Goal: Information Seeking & Learning: Find specific fact

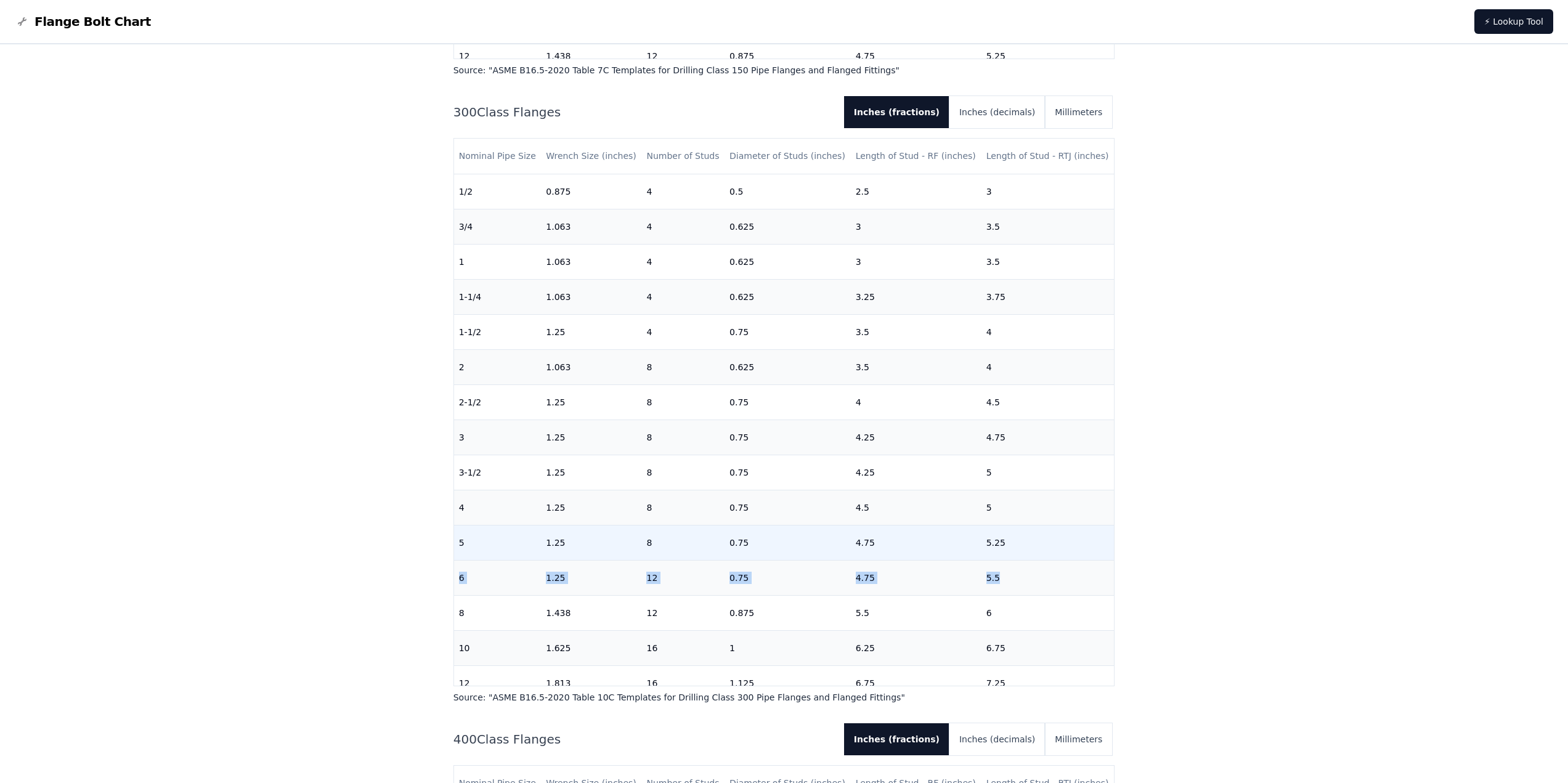
scroll to position [62, 0]
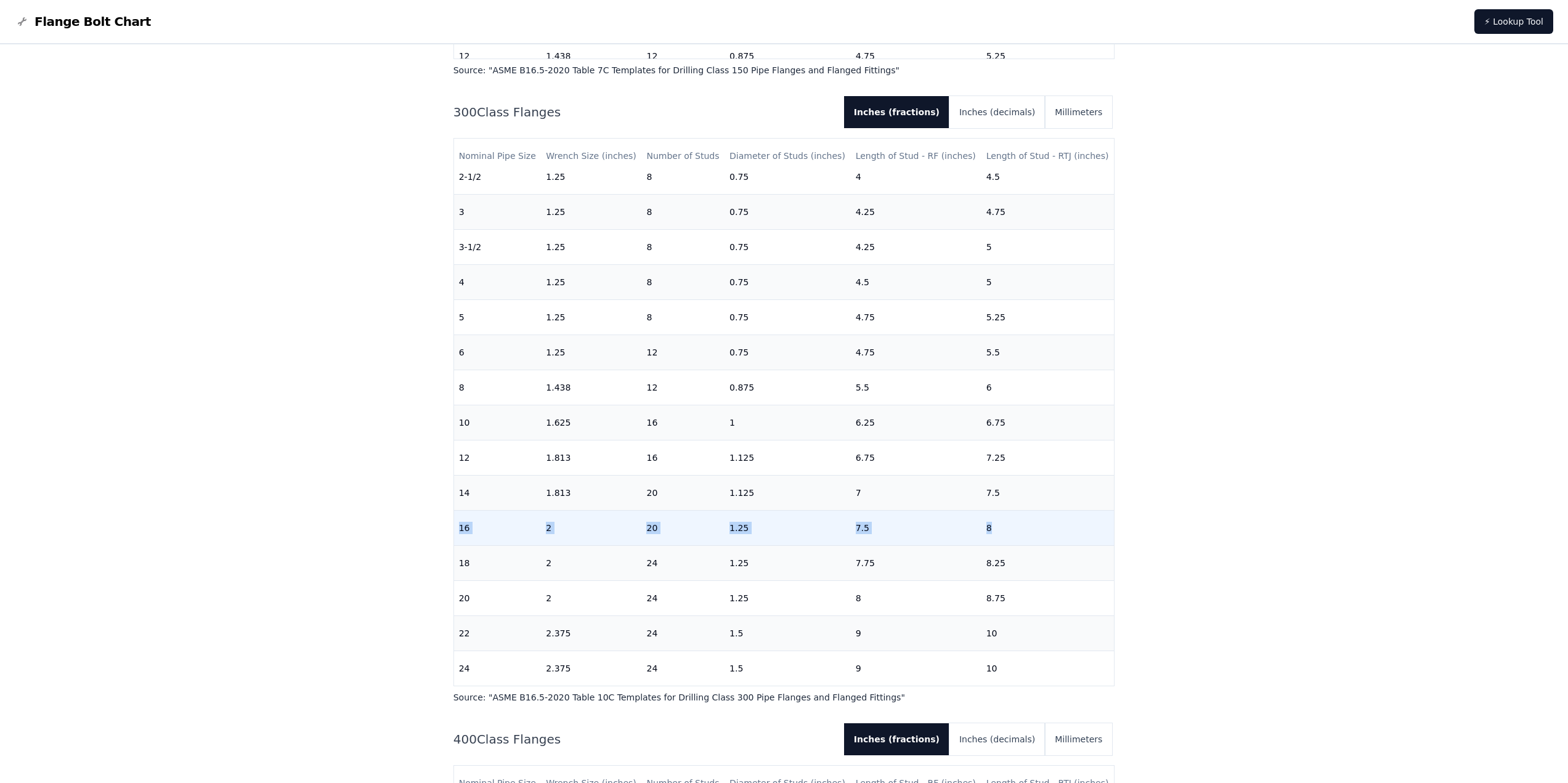
drag, startPoint x: 457, startPoint y: 517, endPoint x: 1009, endPoint y: 513, distance: 552.0
click at [1009, 513] on tr "16 2 20 1.25 7.5 8" at bounding box center [784, 527] width 660 height 35
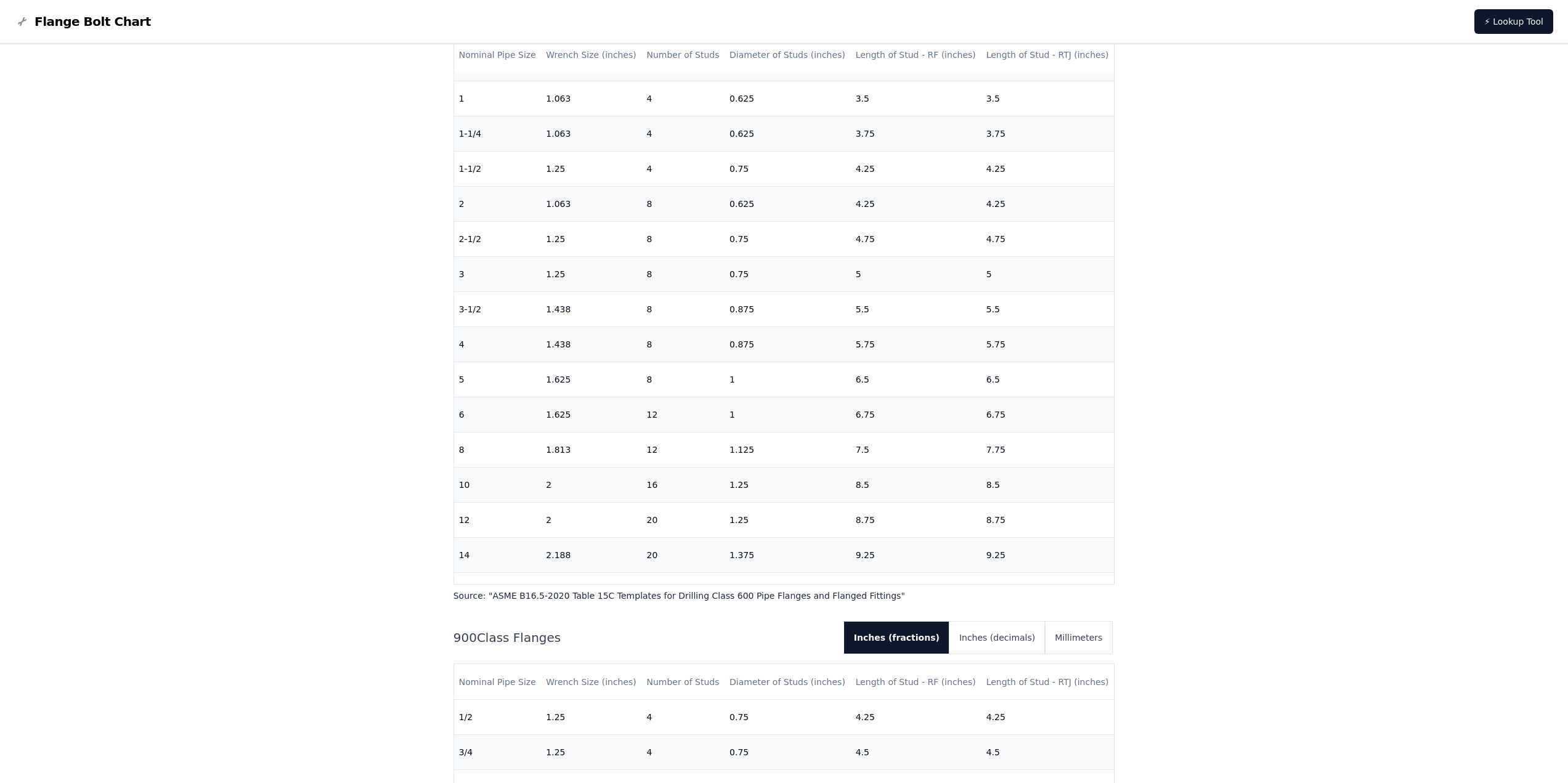
scroll to position [2280, 0]
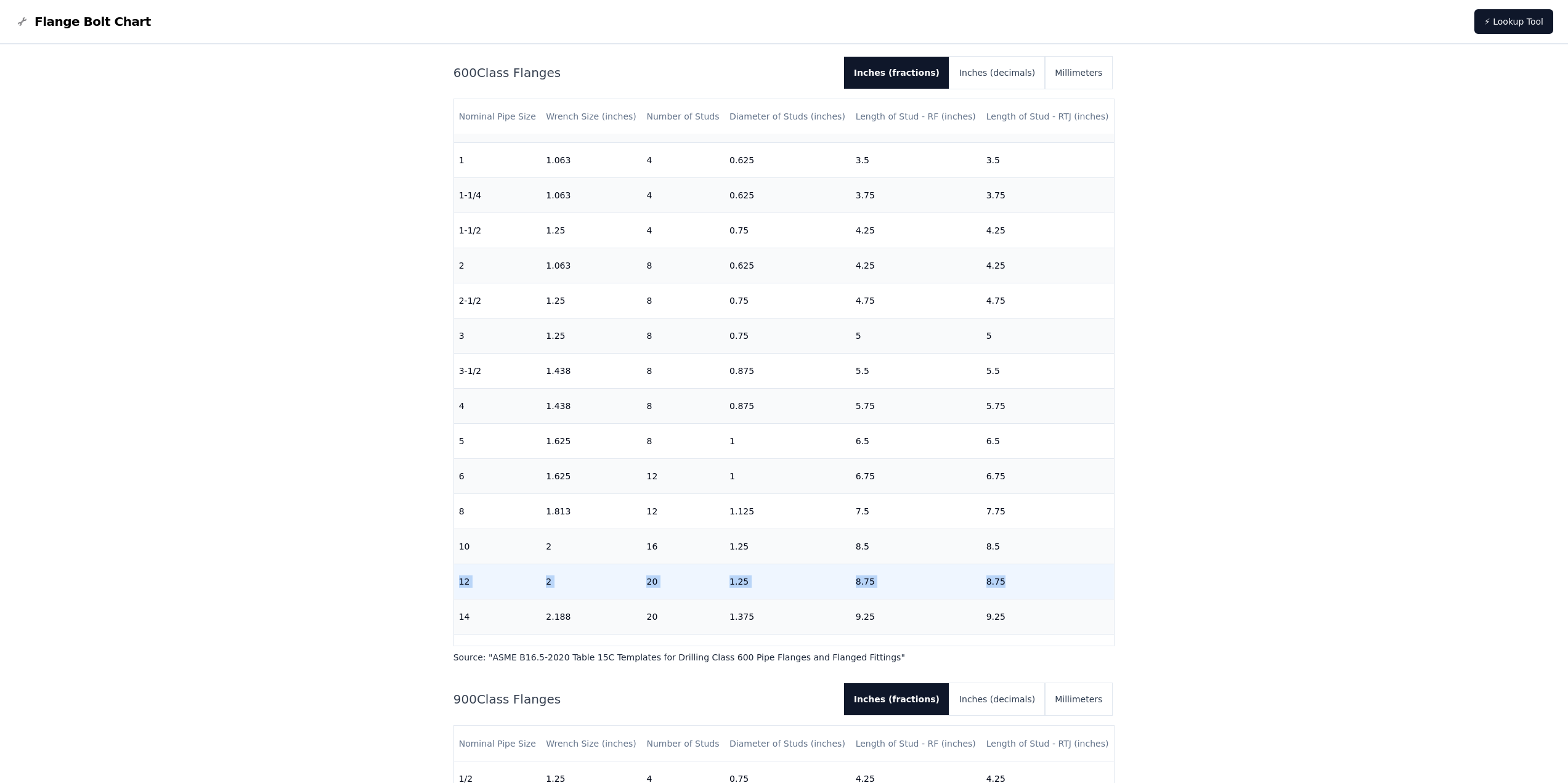
drag, startPoint x: 460, startPoint y: 581, endPoint x: 1011, endPoint y: 576, distance: 551.0
click at [1011, 576] on tr "12 2 20 1.25 8.75 8.75" at bounding box center [784, 582] width 660 height 35
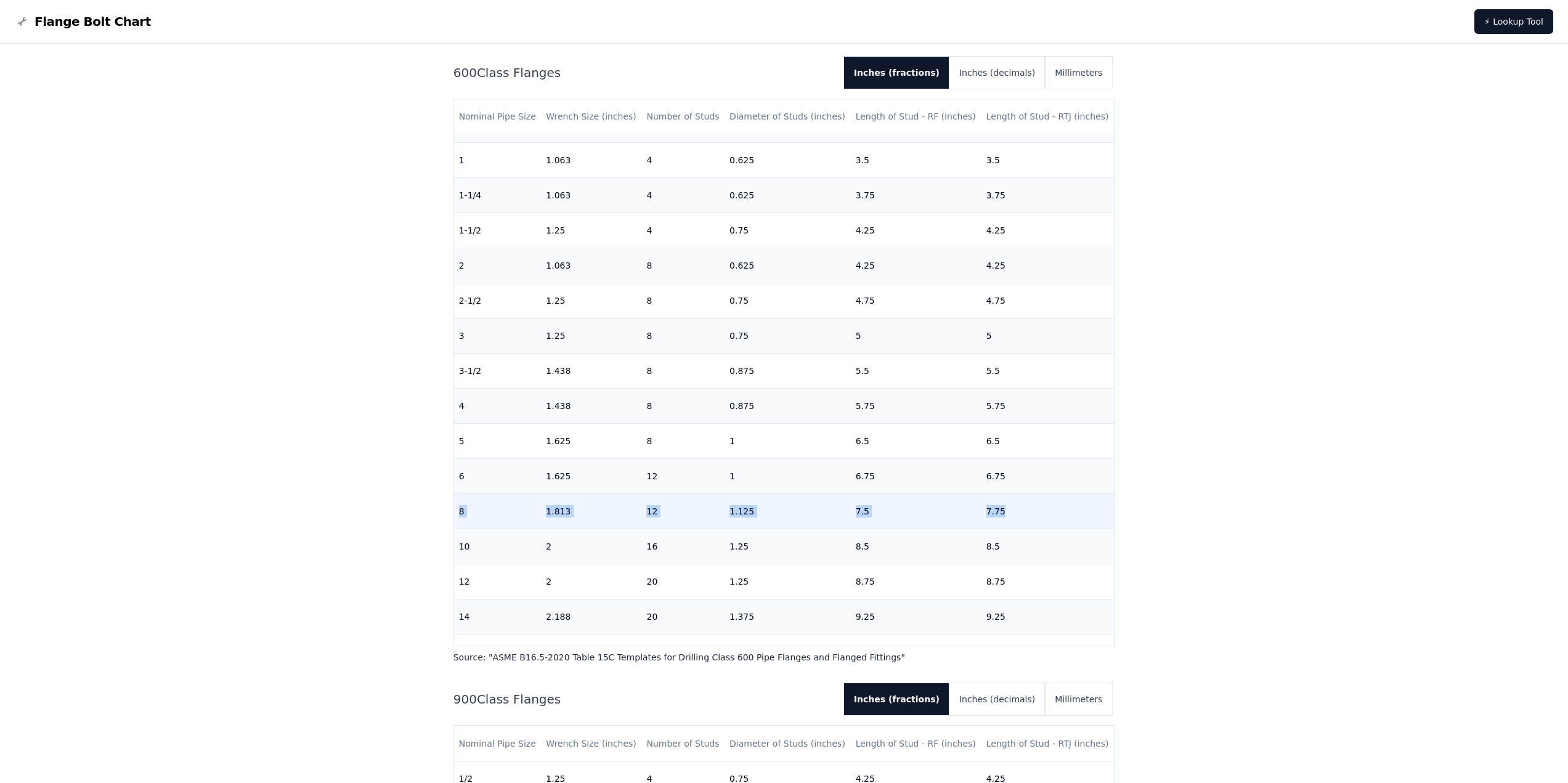
drag, startPoint x: 459, startPoint y: 509, endPoint x: 1009, endPoint y: 502, distance: 550.0
click at [1009, 502] on tr "8 1.813 12 1.125 7.5 7.75" at bounding box center [784, 511] width 660 height 35
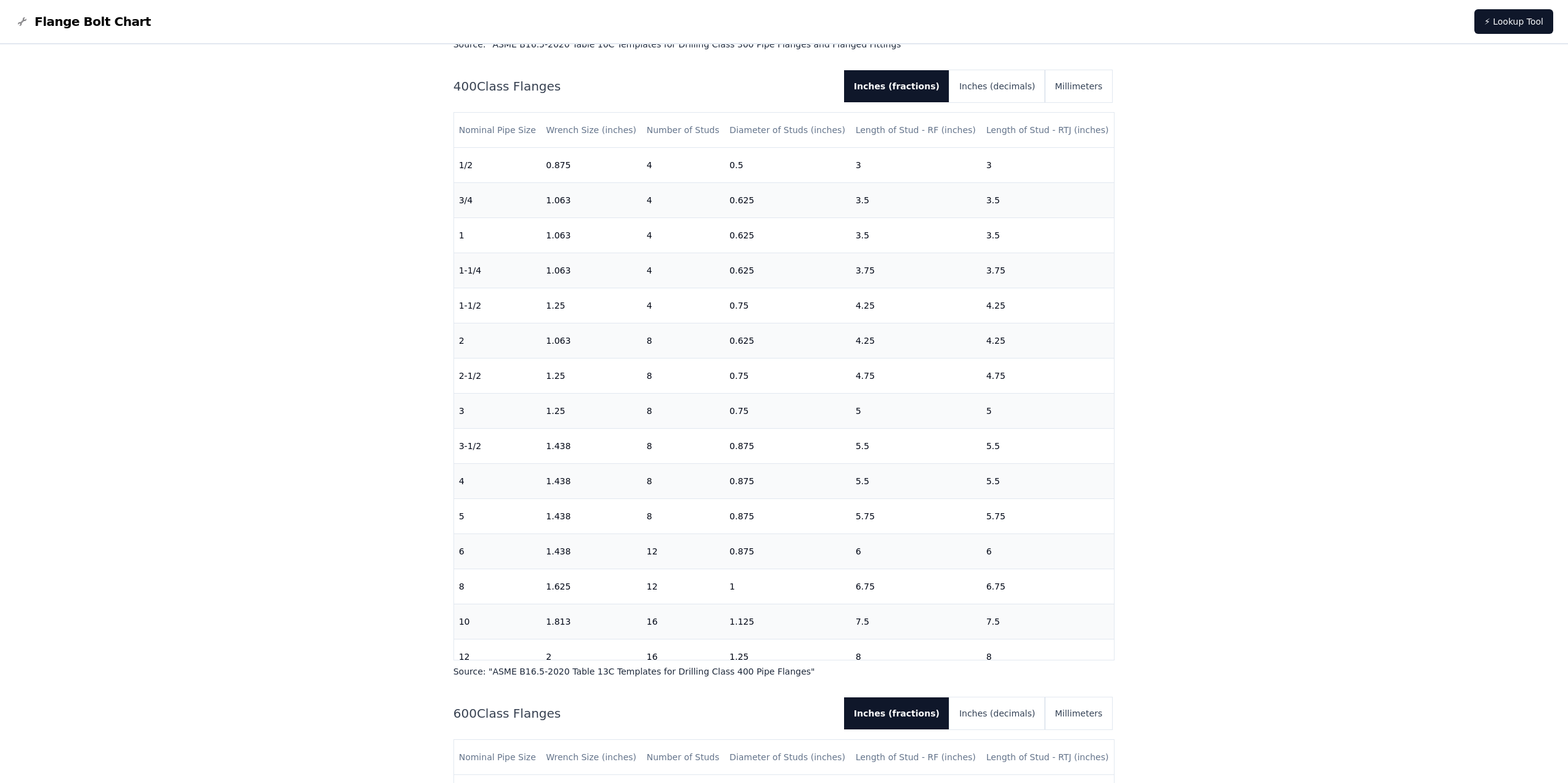
scroll to position [1602, 0]
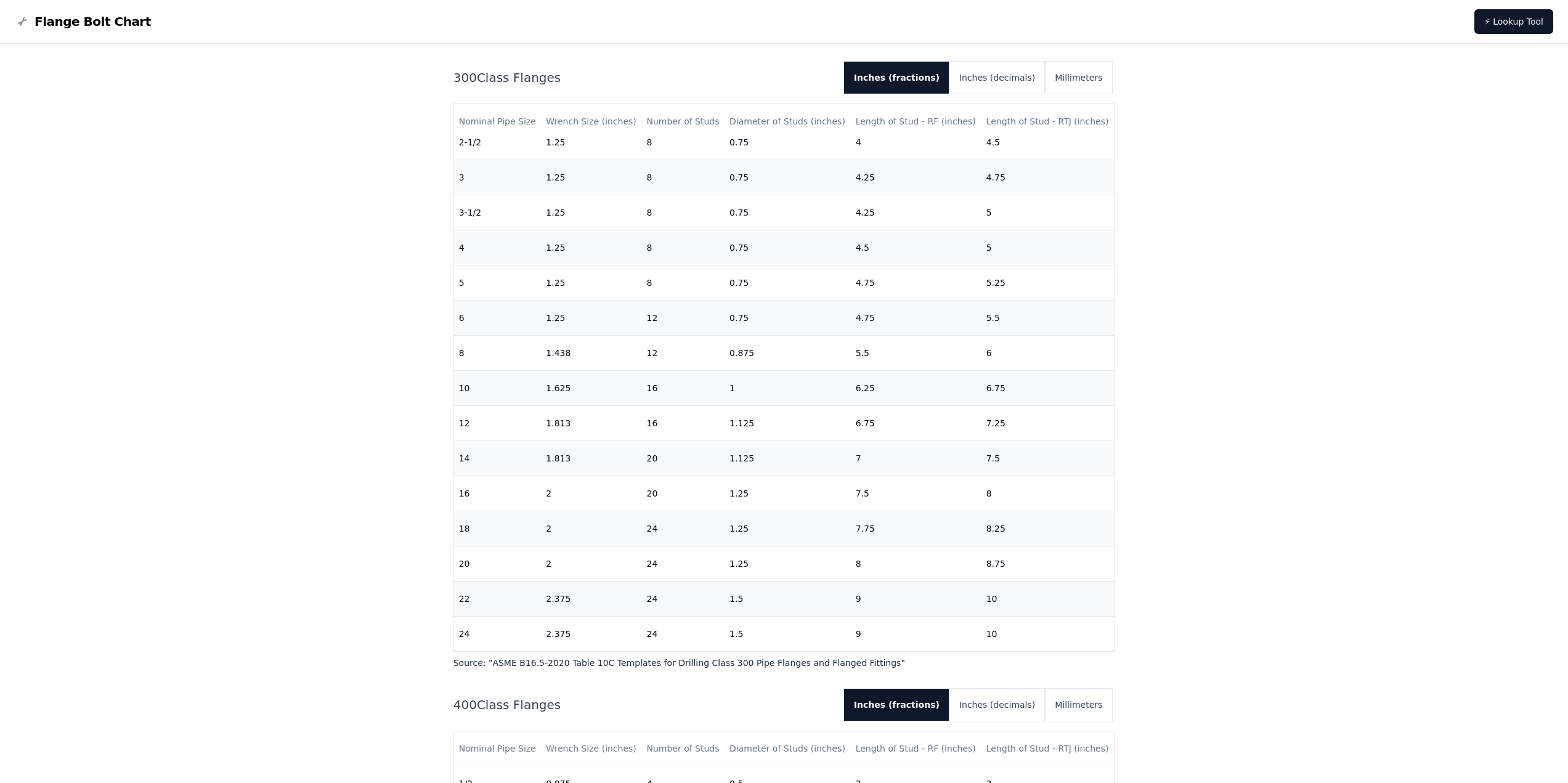
scroll to position [1047, 0]
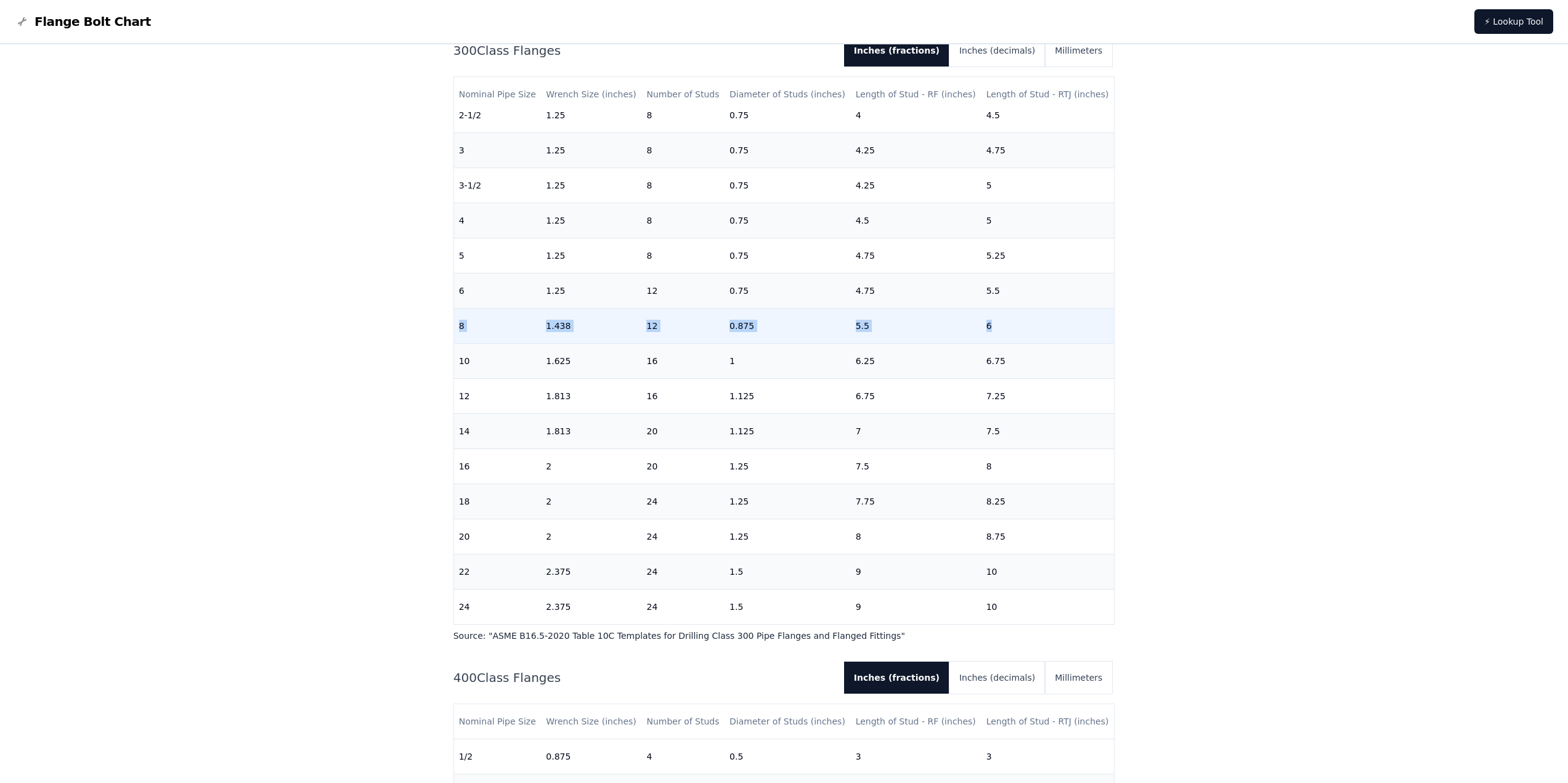
drag, startPoint x: 458, startPoint y: 316, endPoint x: 995, endPoint y: 314, distance: 537.0
click at [995, 314] on tr "8 1.438 12 0.875 5.5 6" at bounding box center [784, 326] width 660 height 35
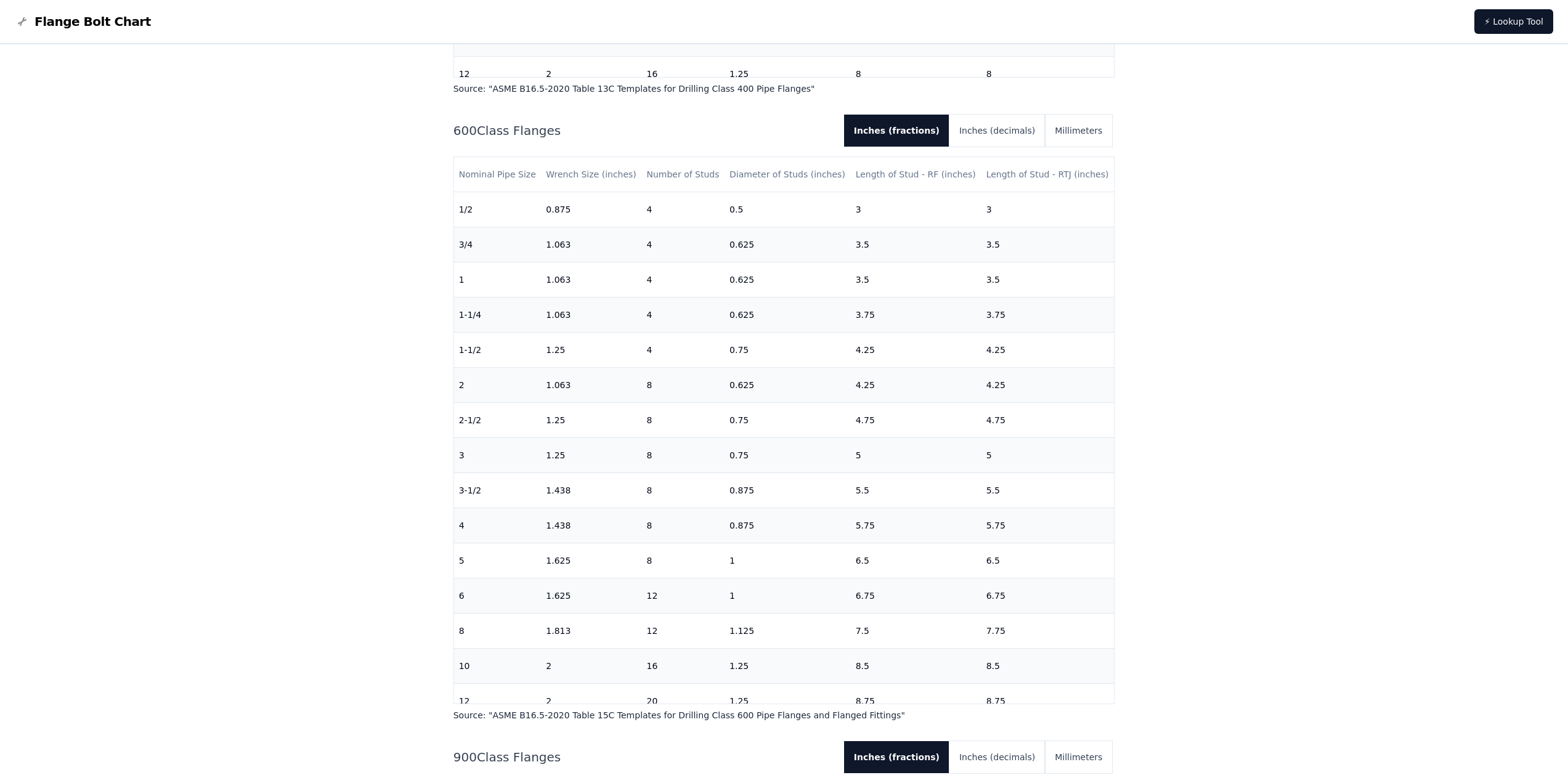
scroll to position [2280, 0]
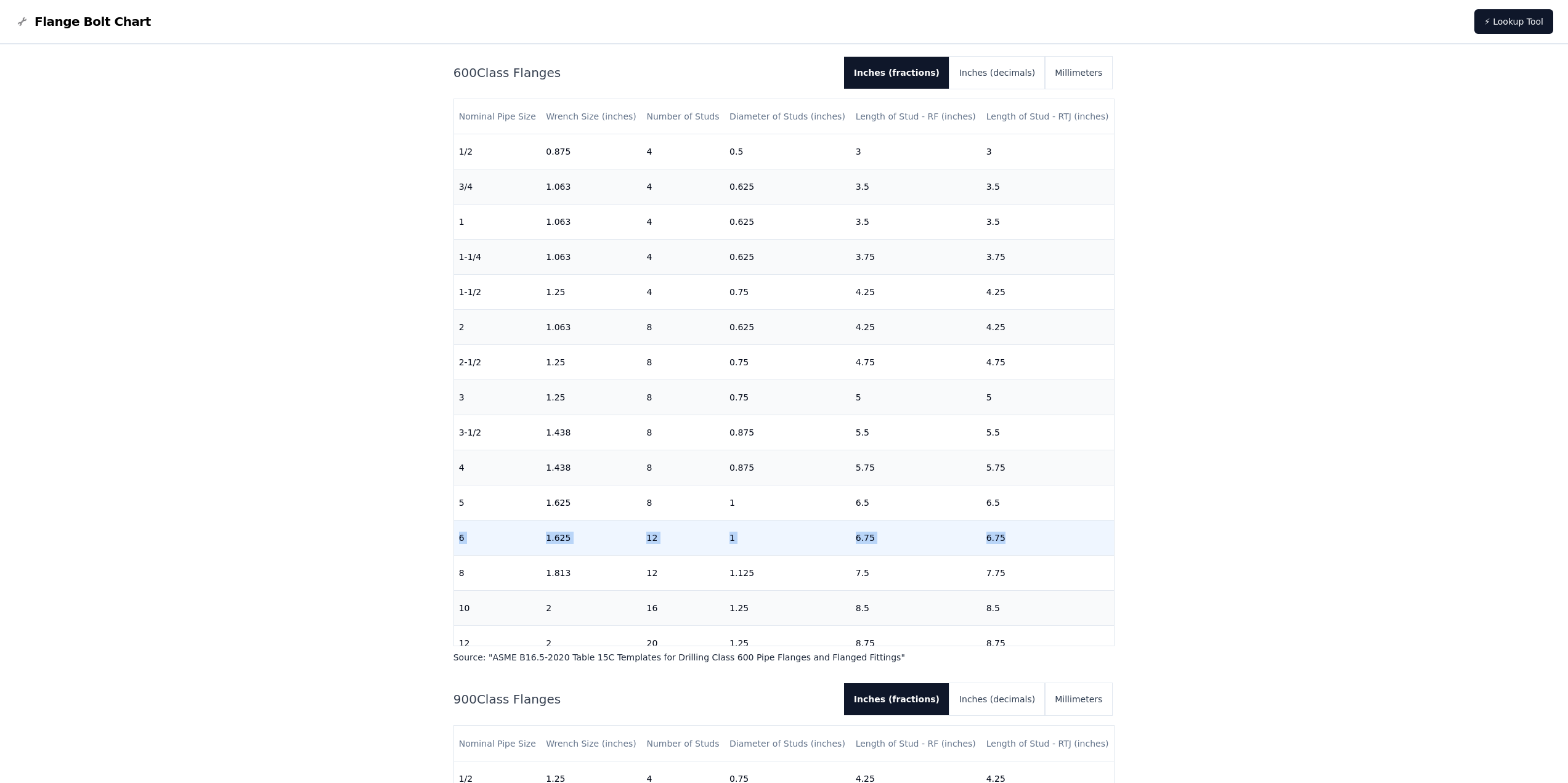
drag, startPoint x: 458, startPoint y: 536, endPoint x: 1023, endPoint y: 535, distance: 565.0
click at [1023, 535] on tr "6 1.625 12 1 6.75 6.75" at bounding box center [784, 538] width 660 height 35
drag, startPoint x: 458, startPoint y: 536, endPoint x: 1007, endPoint y: 537, distance: 549.0
click at [1007, 537] on tr "6 1.625 12 1 6.75 6.75" at bounding box center [784, 538] width 660 height 35
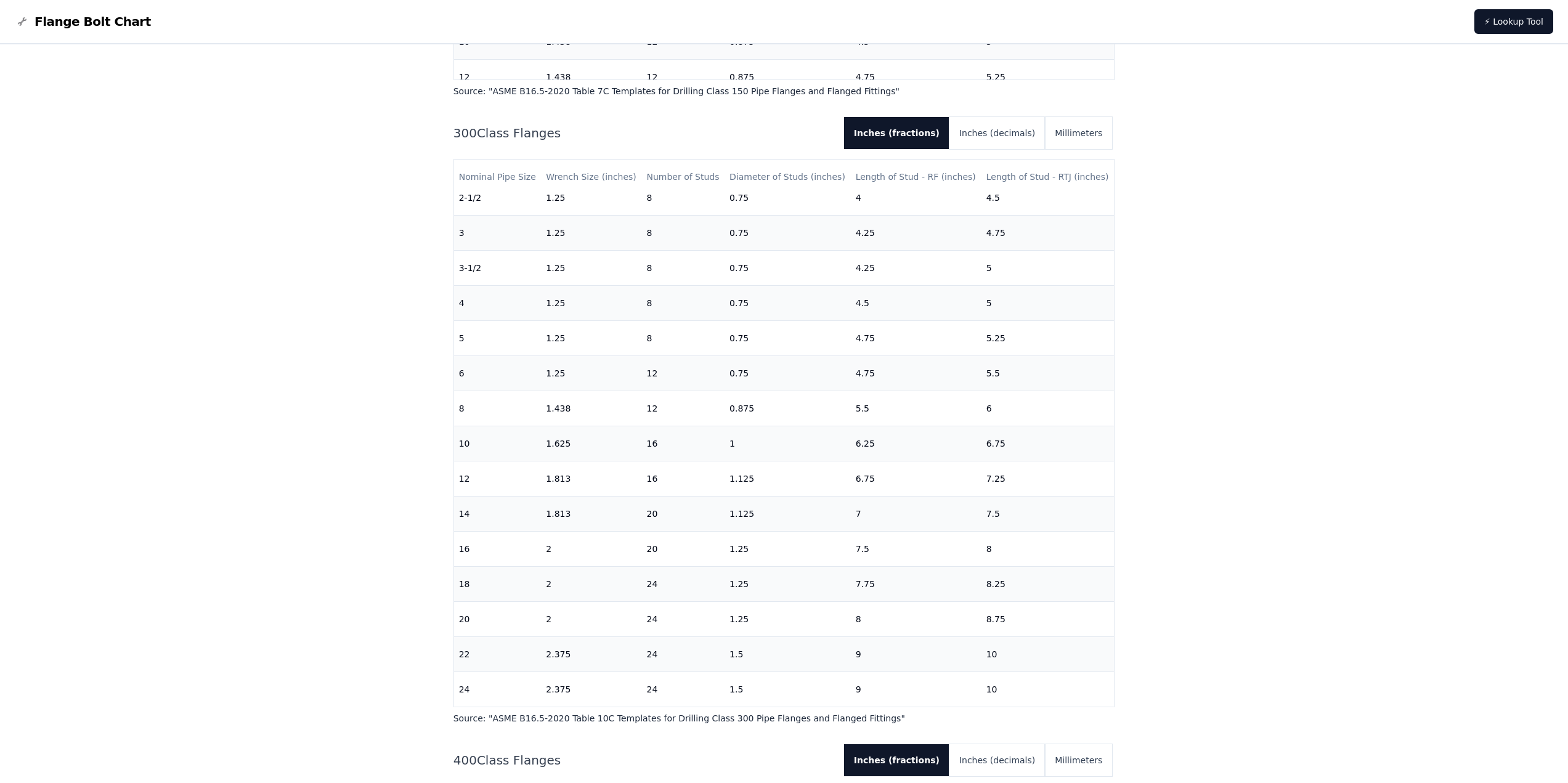
scroll to position [986, 0]
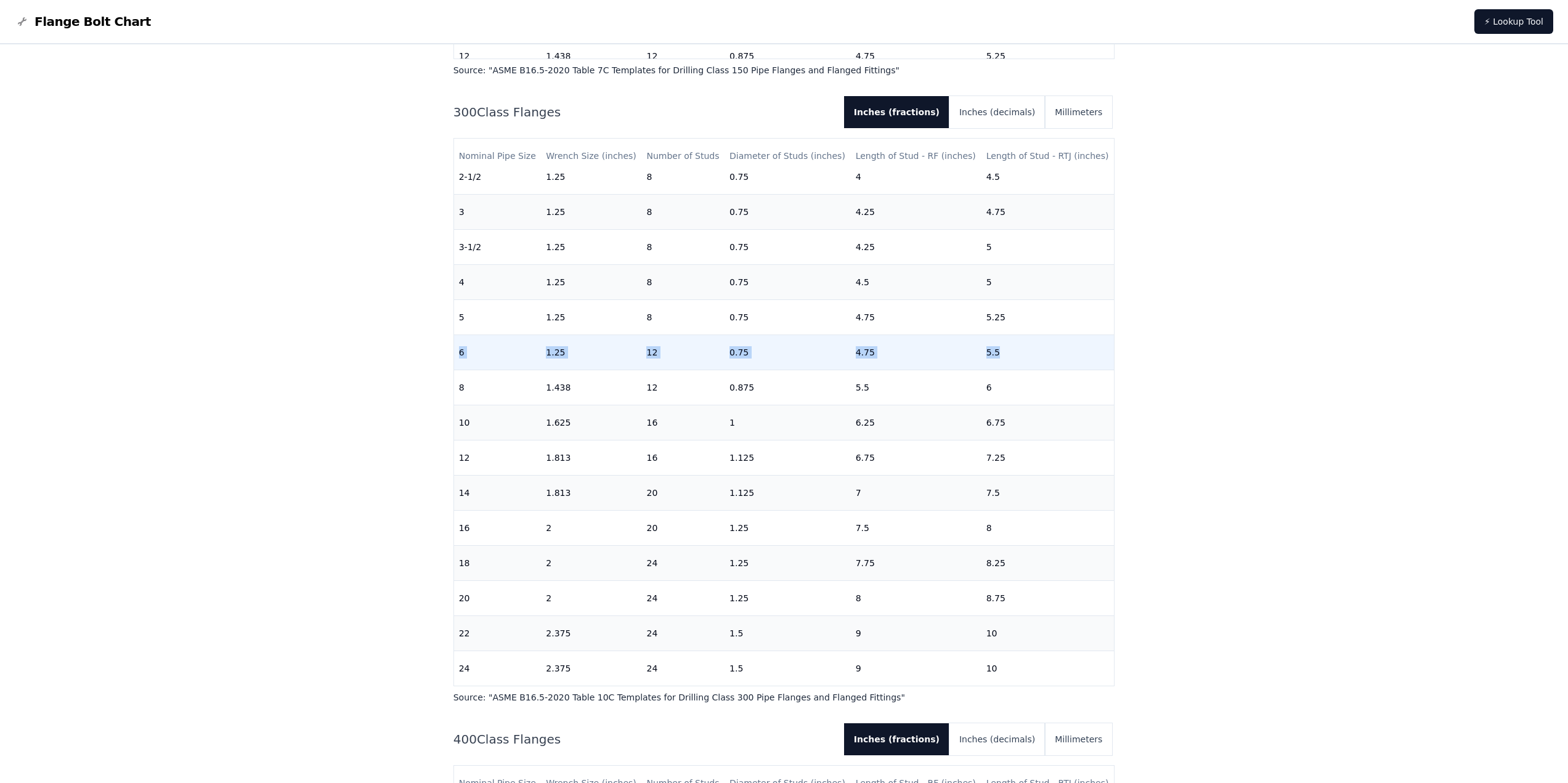
drag, startPoint x: 459, startPoint y: 344, endPoint x: 993, endPoint y: 348, distance: 534.0
click at [993, 348] on tr "6 1.25 12 0.75 4.75 5.5" at bounding box center [784, 352] width 660 height 35
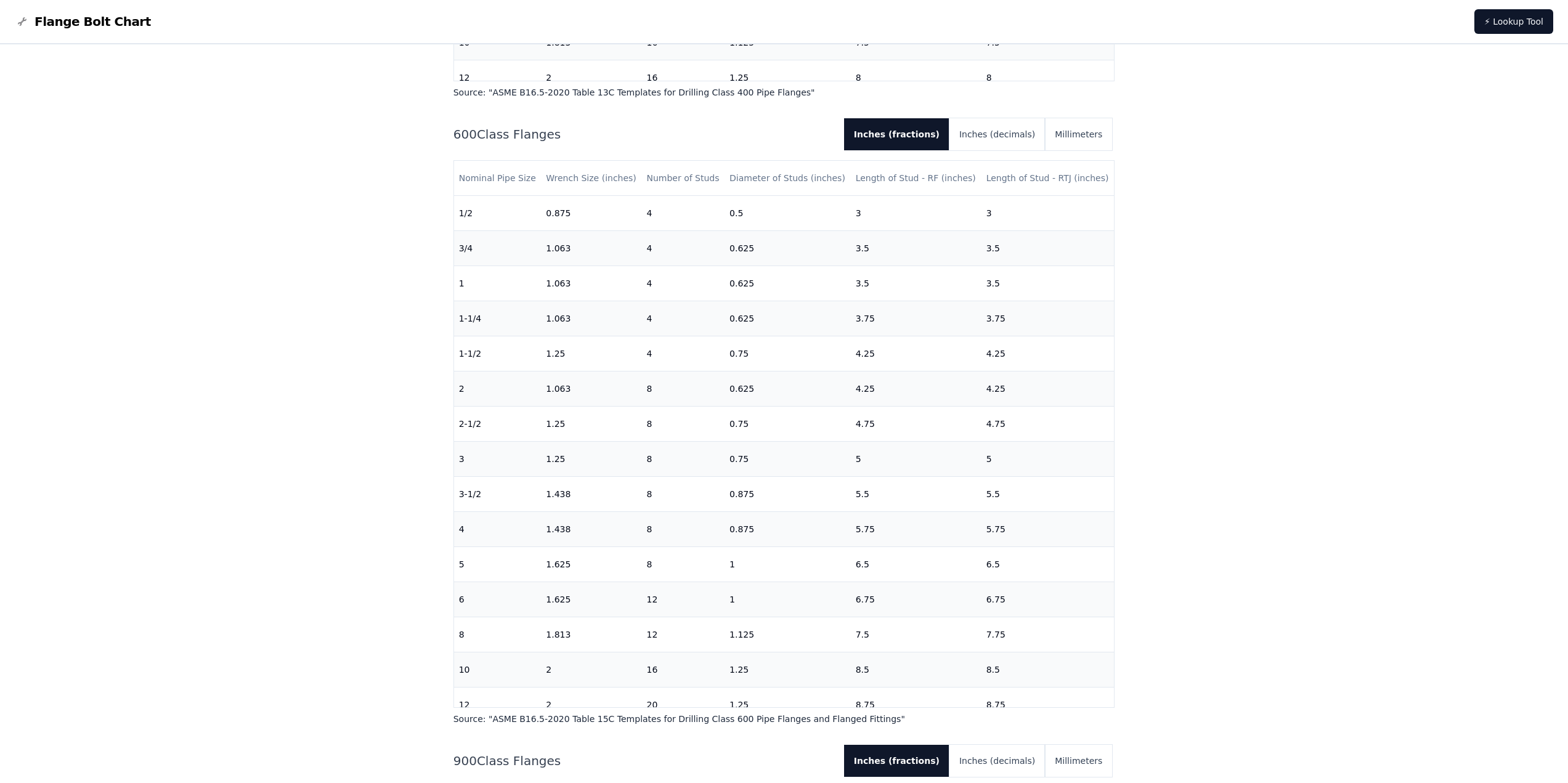
scroll to position [2280, 0]
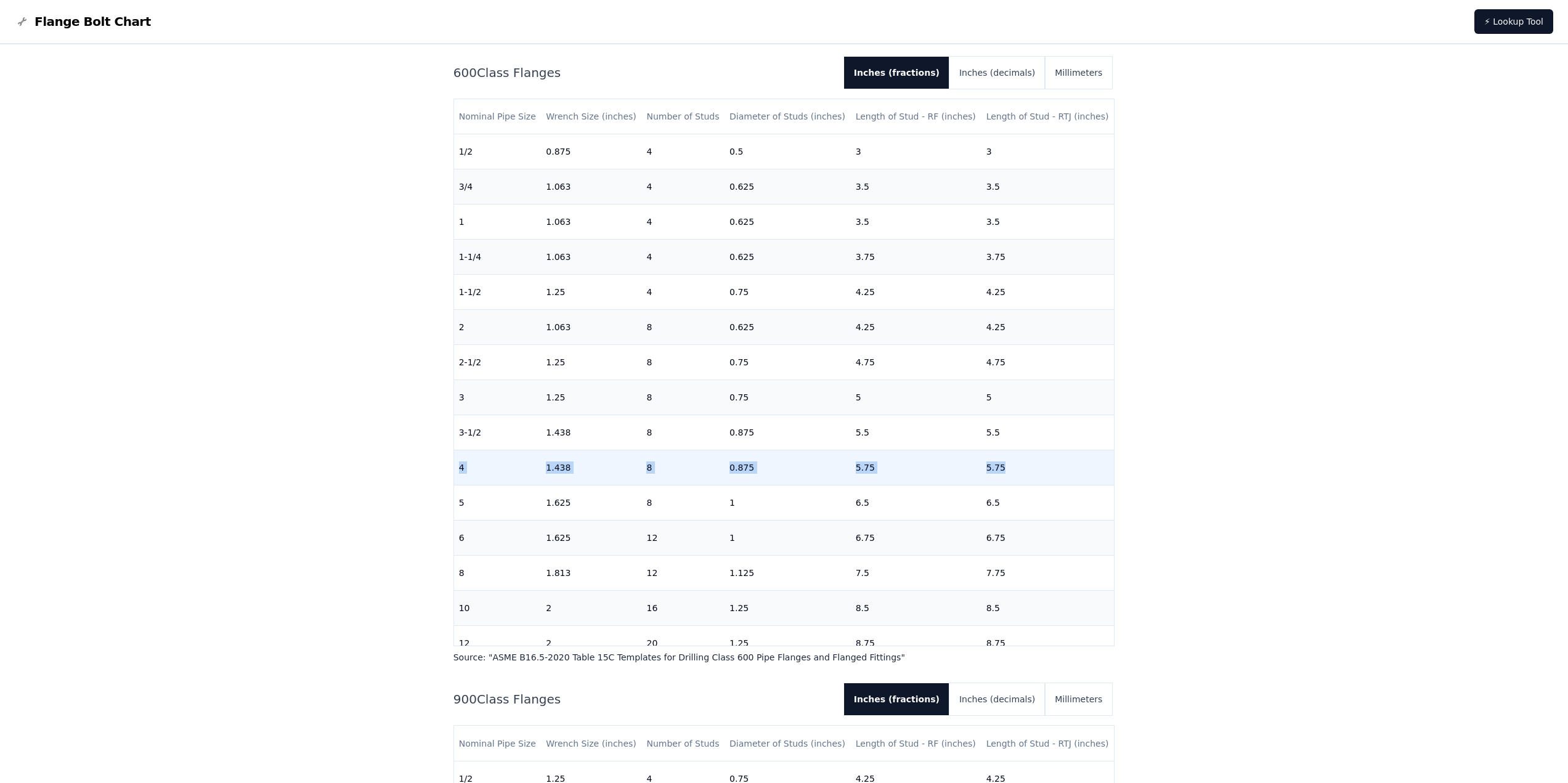
drag, startPoint x: 458, startPoint y: 467, endPoint x: 1037, endPoint y: 463, distance: 579.0
click at [1037, 463] on tr "4 1.438 8 0.875 5.75 5.75" at bounding box center [784, 467] width 660 height 35
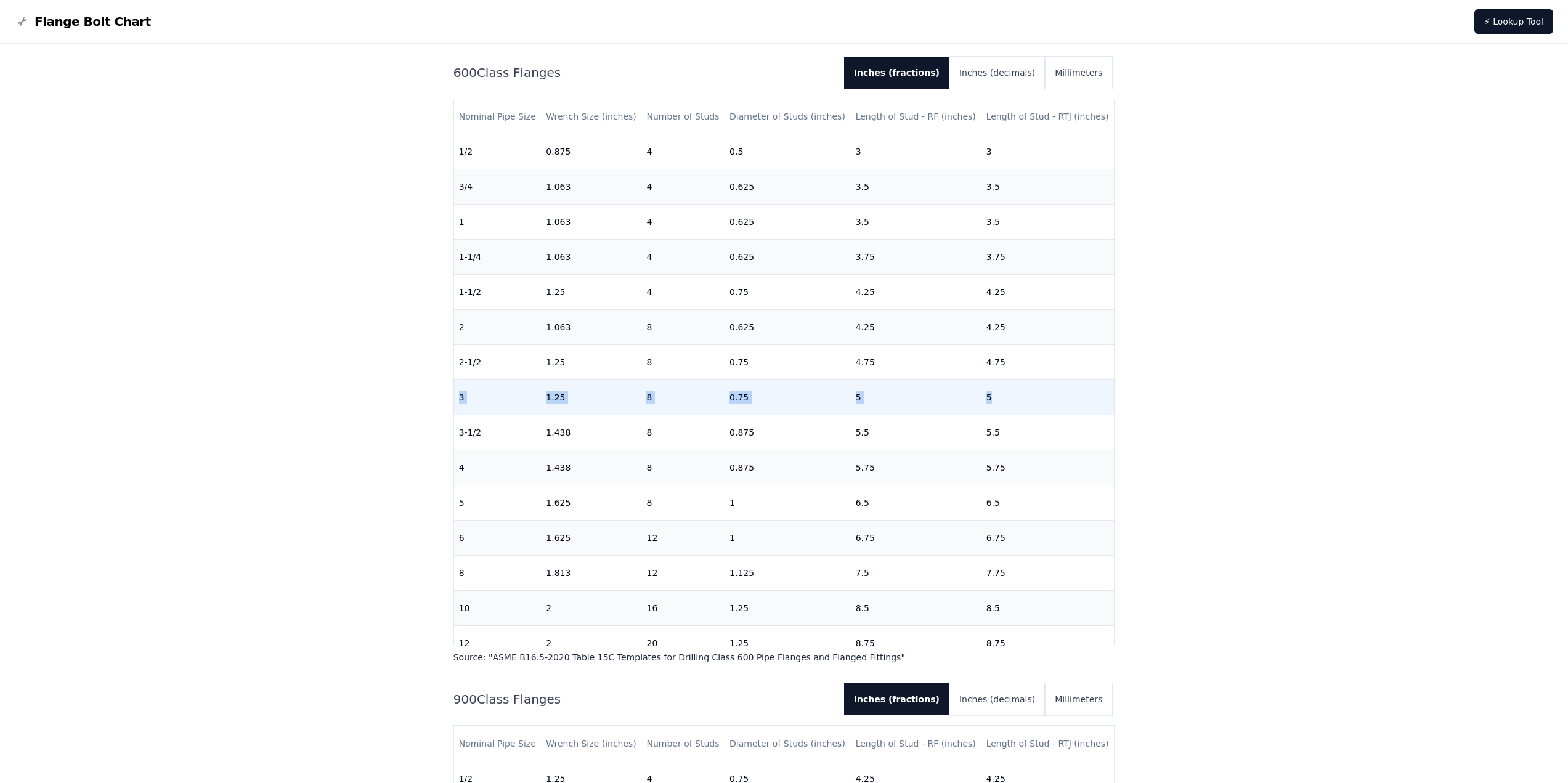
drag, startPoint x: 458, startPoint y: 394, endPoint x: 1043, endPoint y: 390, distance: 585.0
click at [1043, 390] on tr "3 1.25 8 0.75 5 5" at bounding box center [784, 397] width 660 height 35
drag, startPoint x: 136, startPoint y: 387, endPoint x: 150, endPoint y: 382, distance: 14.9
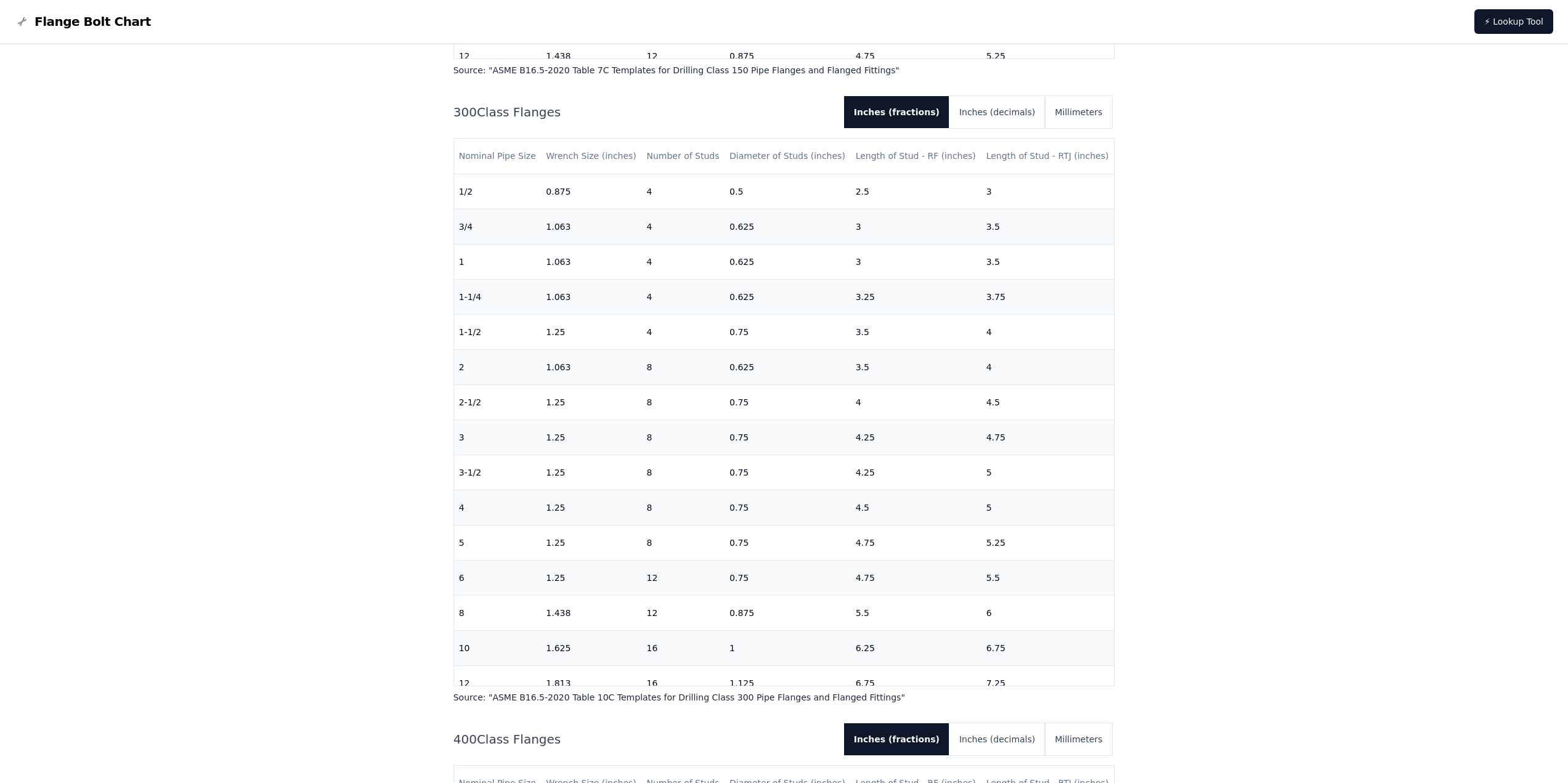
scroll to position [1047, 0]
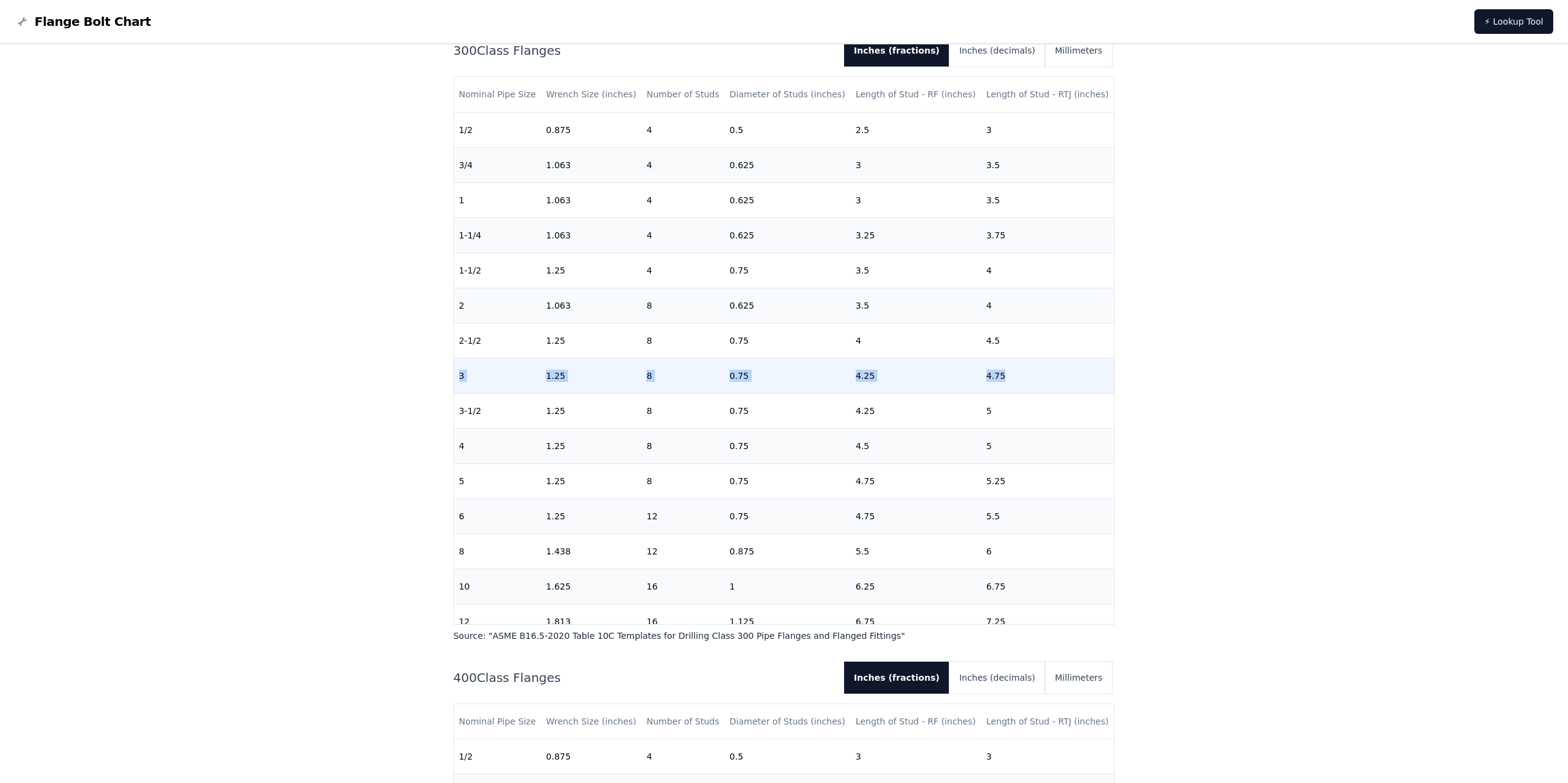
drag, startPoint x: 459, startPoint y: 376, endPoint x: 995, endPoint y: 375, distance: 536.0
click at [995, 375] on tr "3 1.25 8 0.75 4.25 4.75" at bounding box center [784, 376] width 660 height 35
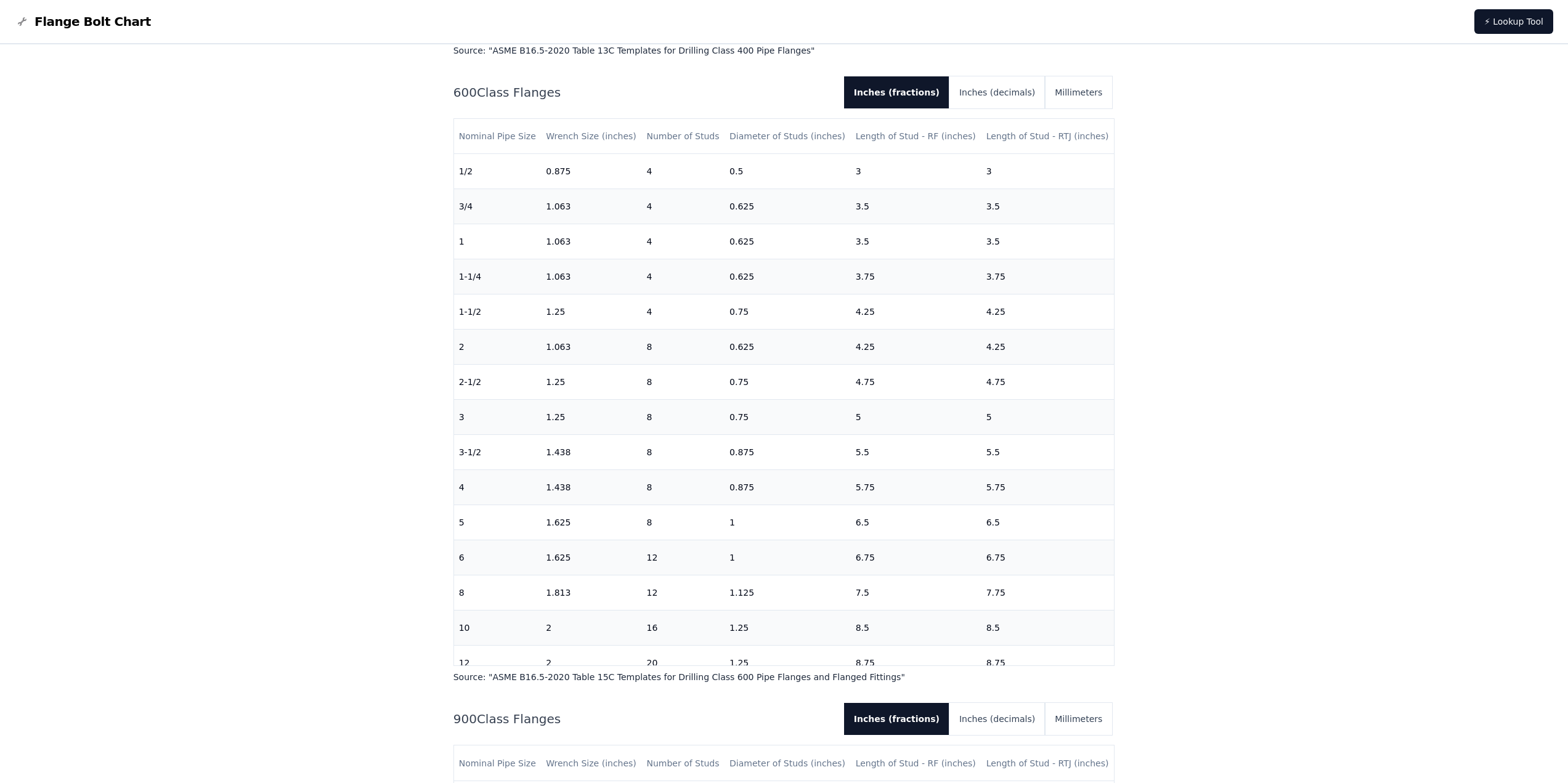
scroll to position [2280, 0]
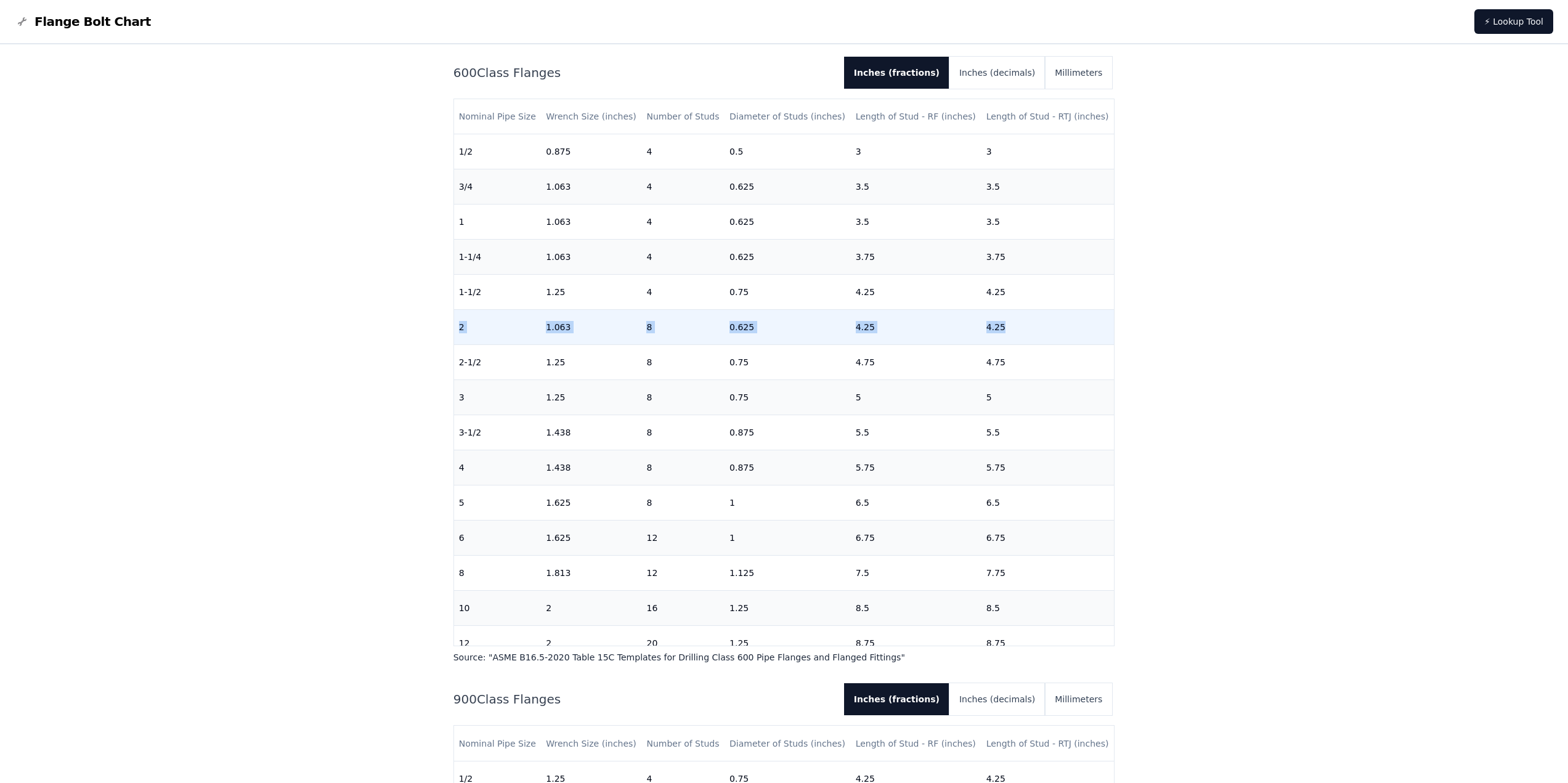
drag, startPoint x: 458, startPoint y: 325, endPoint x: 1013, endPoint y: 326, distance: 555.0
click at [1033, 322] on tr "2 1.063 8 0.625 4.25 4.25" at bounding box center [784, 327] width 660 height 35
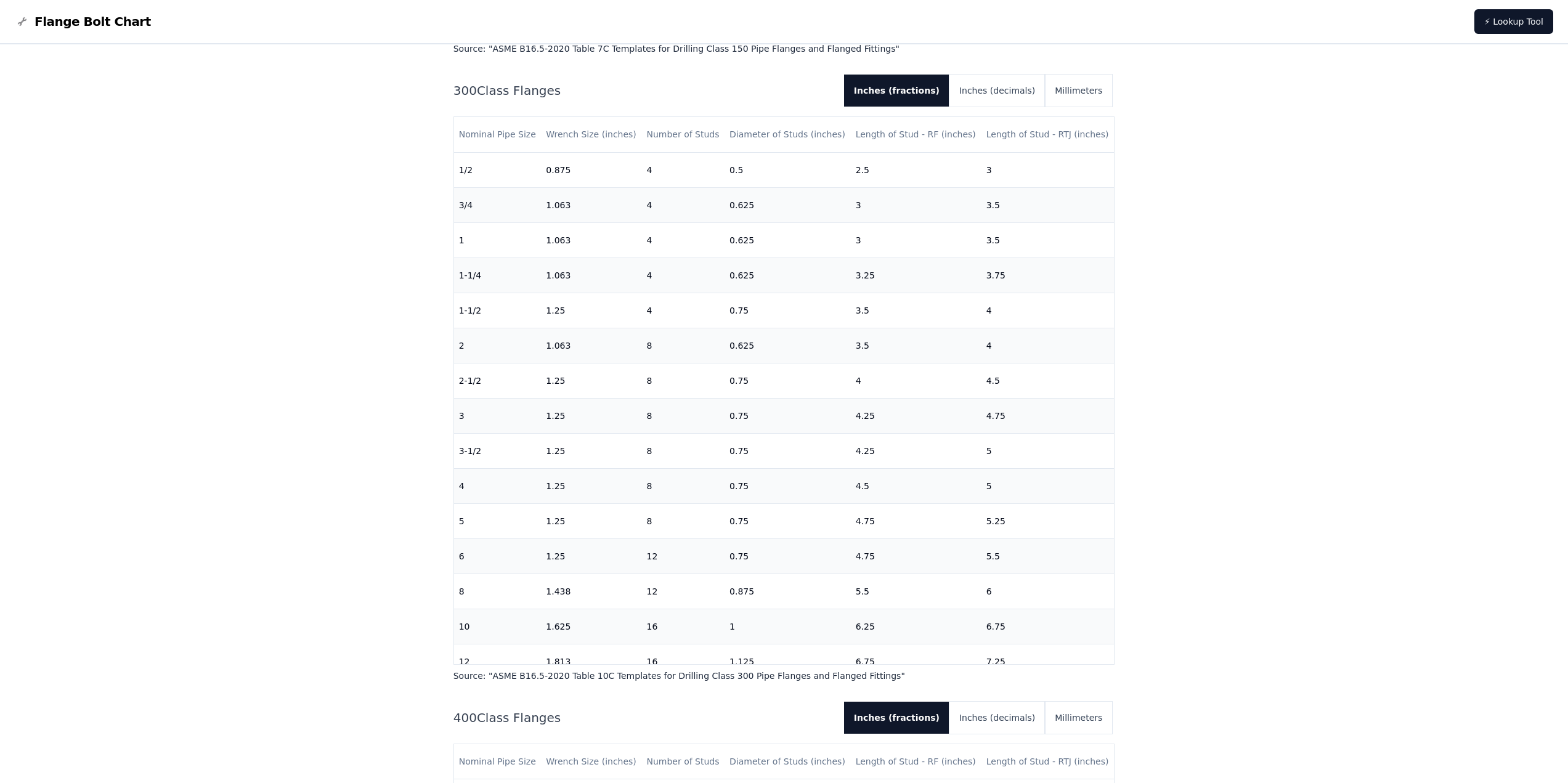
scroll to position [986, 0]
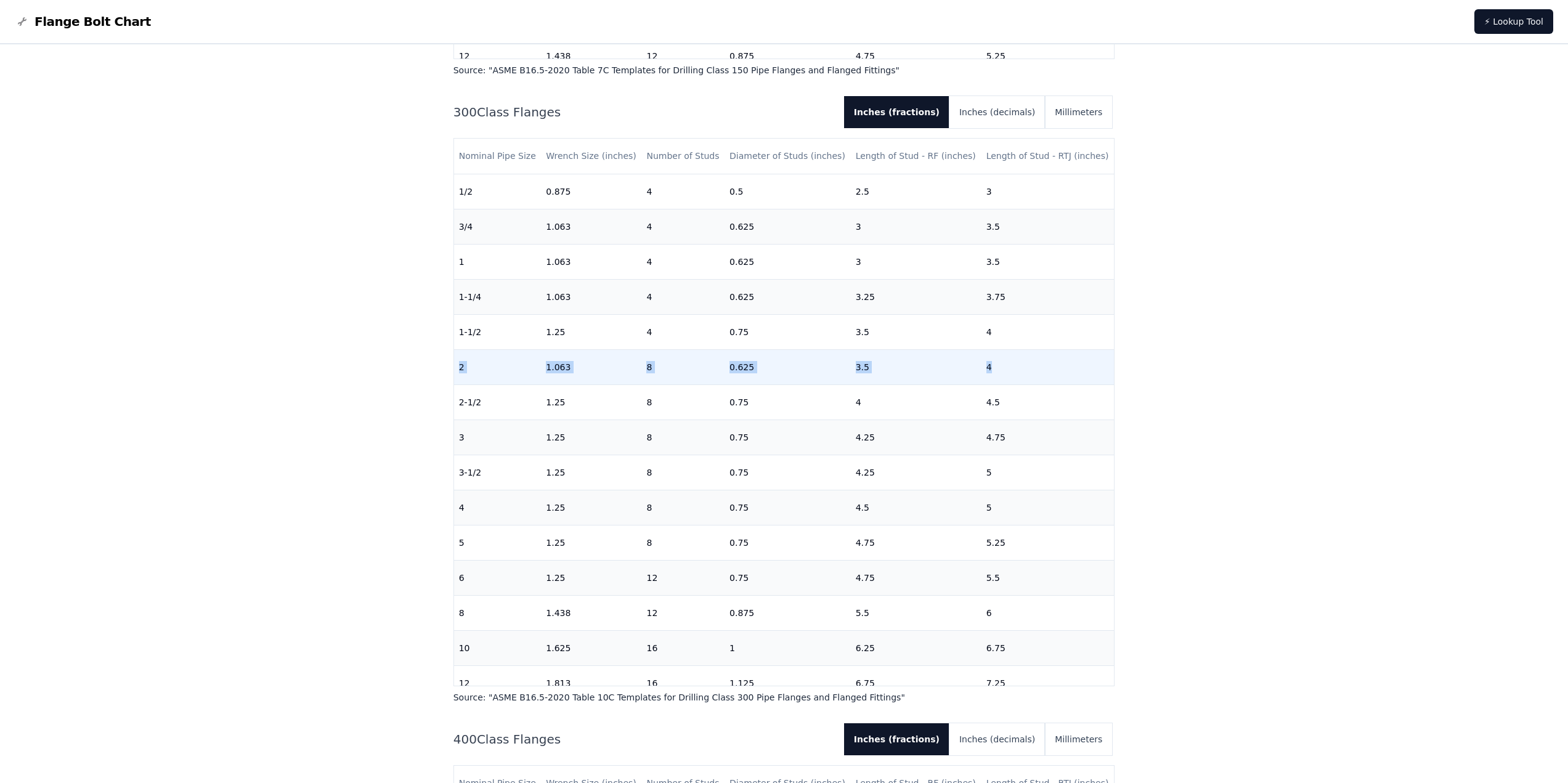
drag, startPoint x: 459, startPoint y: 368, endPoint x: 1011, endPoint y: 363, distance: 552.0
click at [1011, 363] on tr "2 1.063 8 0.625 3.5 4" at bounding box center [784, 367] width 660 height 35
